Goal: Information Seeking & Learning: Check status

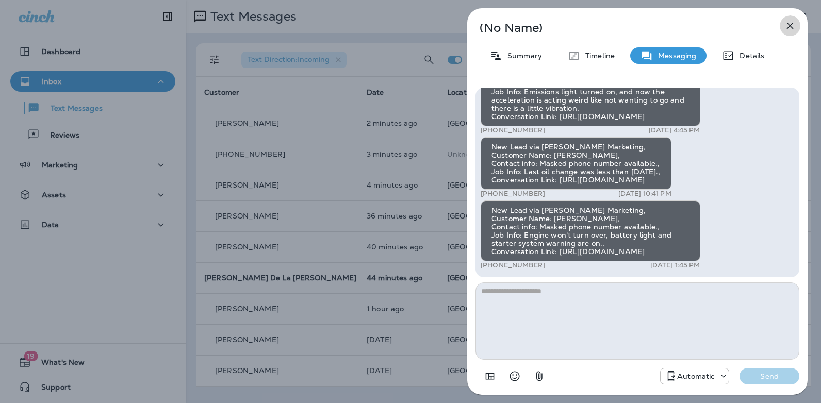
click at [787, 27] on icon "button" at bounding box center [790, 26] width 12 height 12
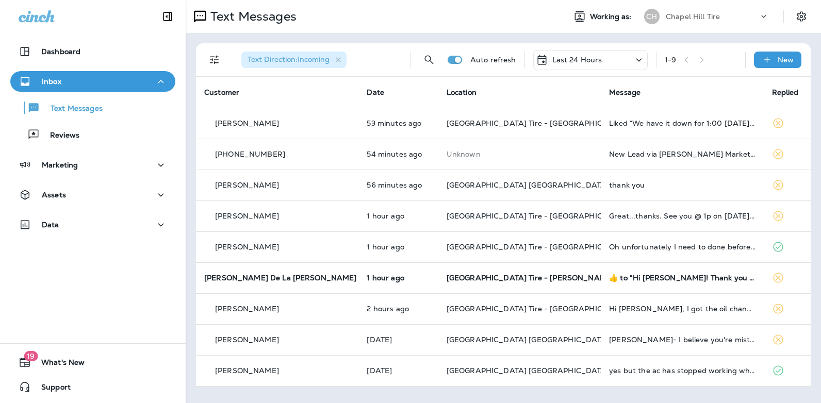
click at [642, 58] on icon at bounding box center [639, 60] width 12 height 13
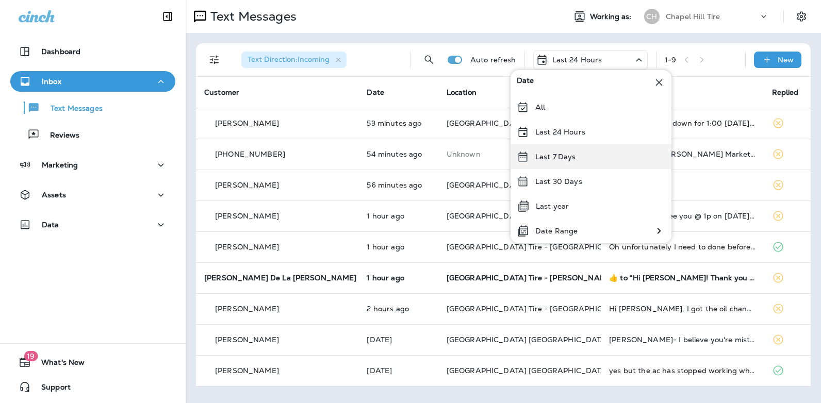
click at [574, 157] on p "Last 7 Days" at bounding box center [556, 157] width 41 height 8
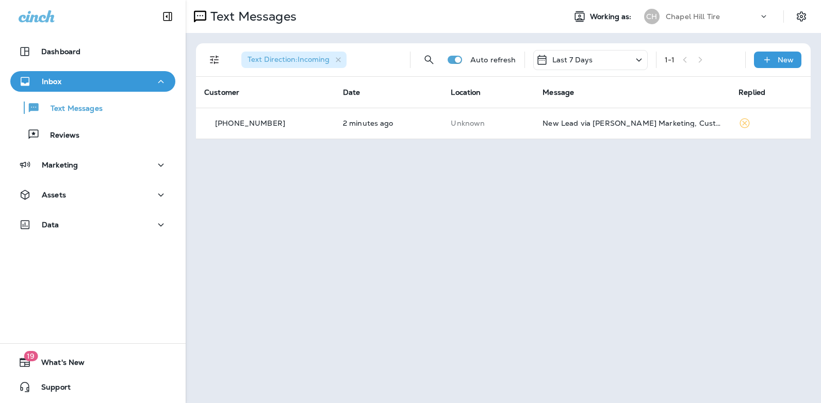
click at [639, 60] on icon at bounding box center [639, 60] width 12 height 13
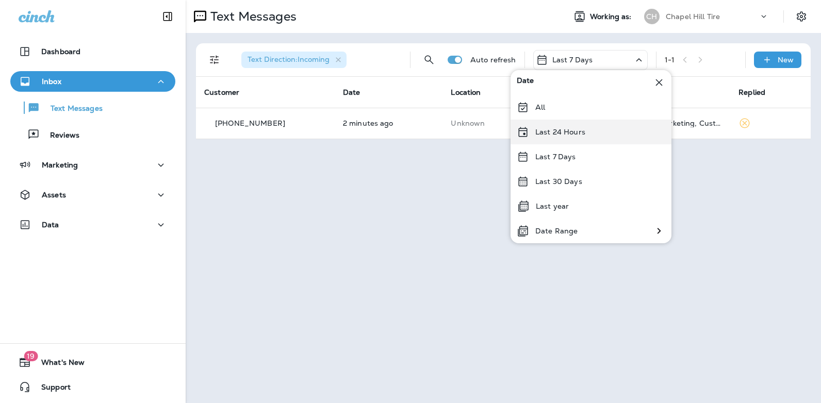
click at [577, 137] on div "Last 24 Hours" at bounding box center [591, 132] width 161 height 25
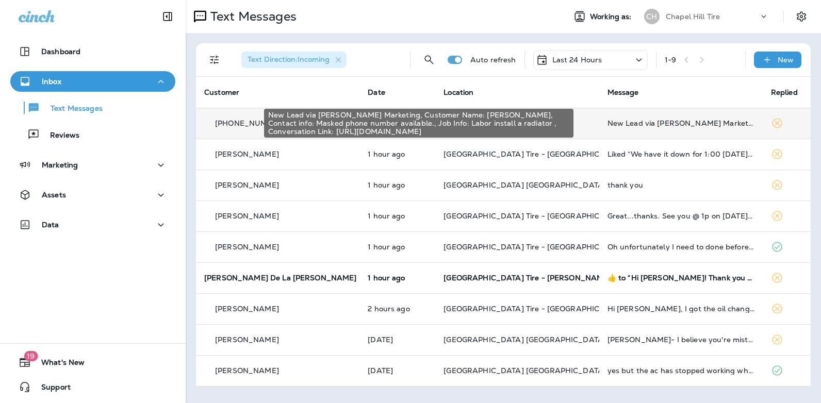
click at [641, 121] on div "New Lead via [PERSON_NAME] Marketing, Customer Name: [PERSON_NAME], Contact inf…" at bounding box center [681, 123] width 147 height 8
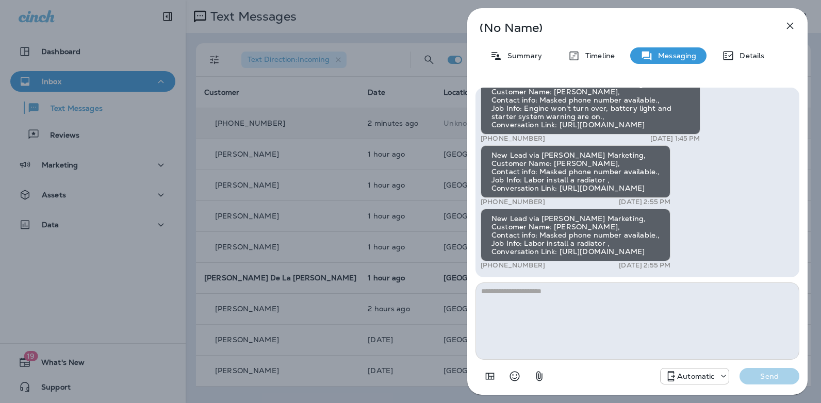
click at [790, 24] on icon "button" at bounding box center [790, 26] width 12 height 12
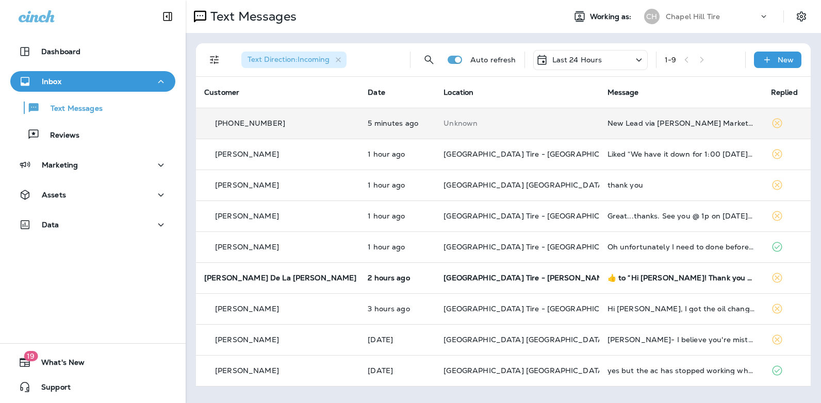
click at [644, 56] on icon at bounding box center [639, 60] width 12 height 13
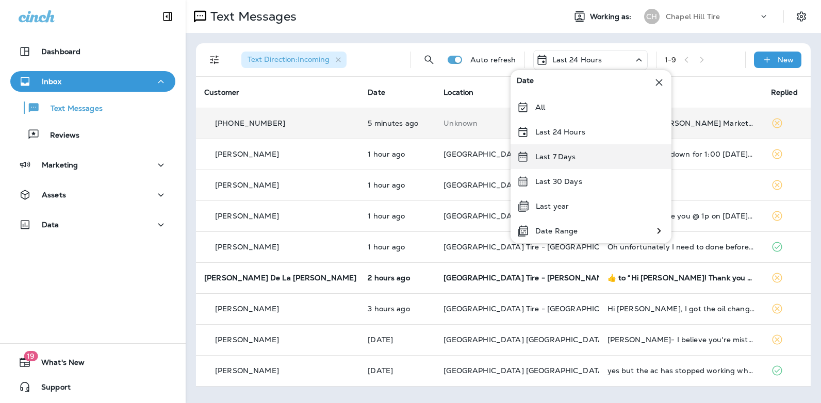
click at [592, 156] on div "Last 7 Days" at bounding box center [591, 156] width 161 height 25
